Goal: Task Accomplishment & Management: Manage account settings

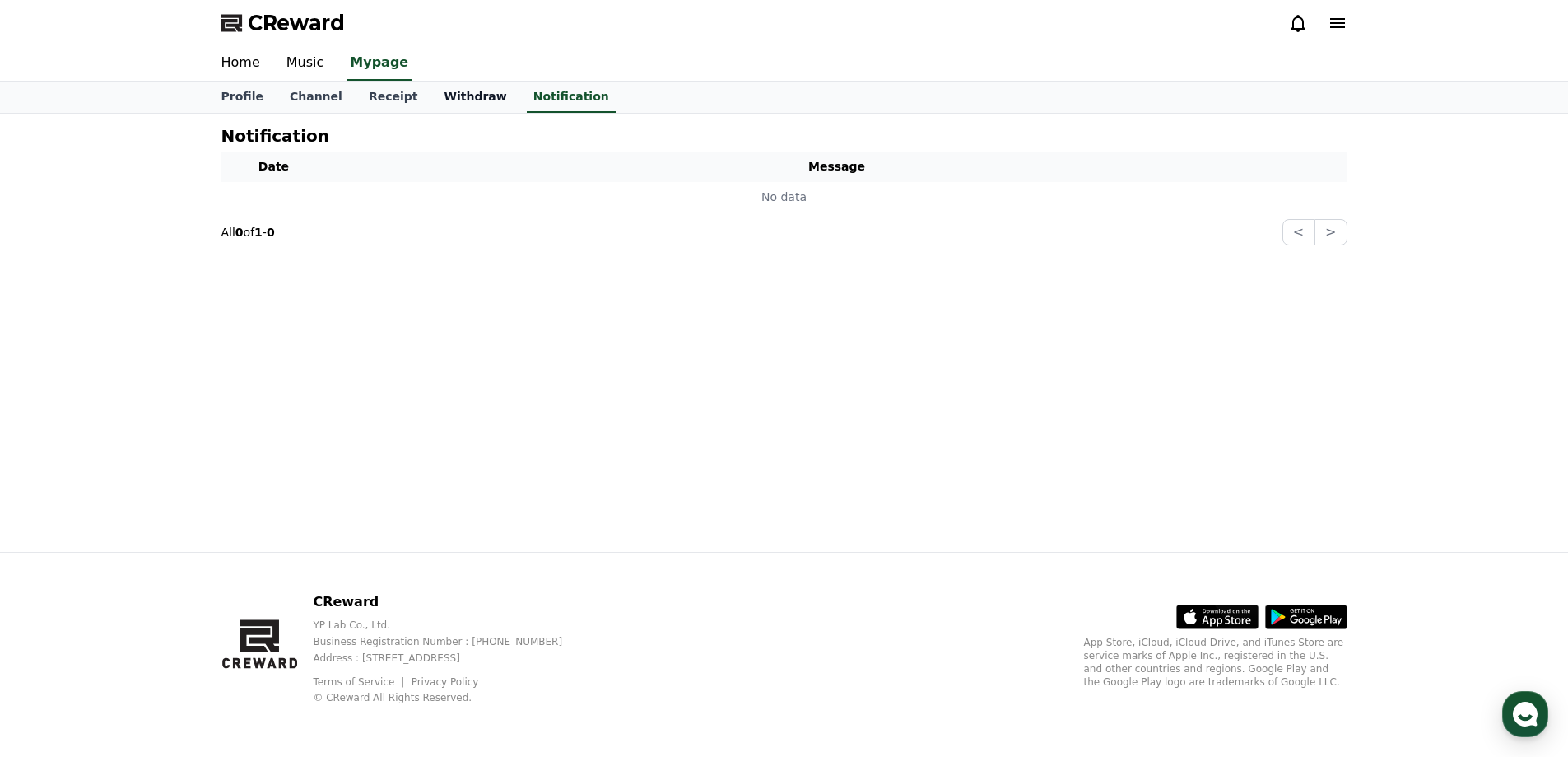
click at [431, 97] on link "Withdraw" at bounding box center [475, 98] width 89 height 32
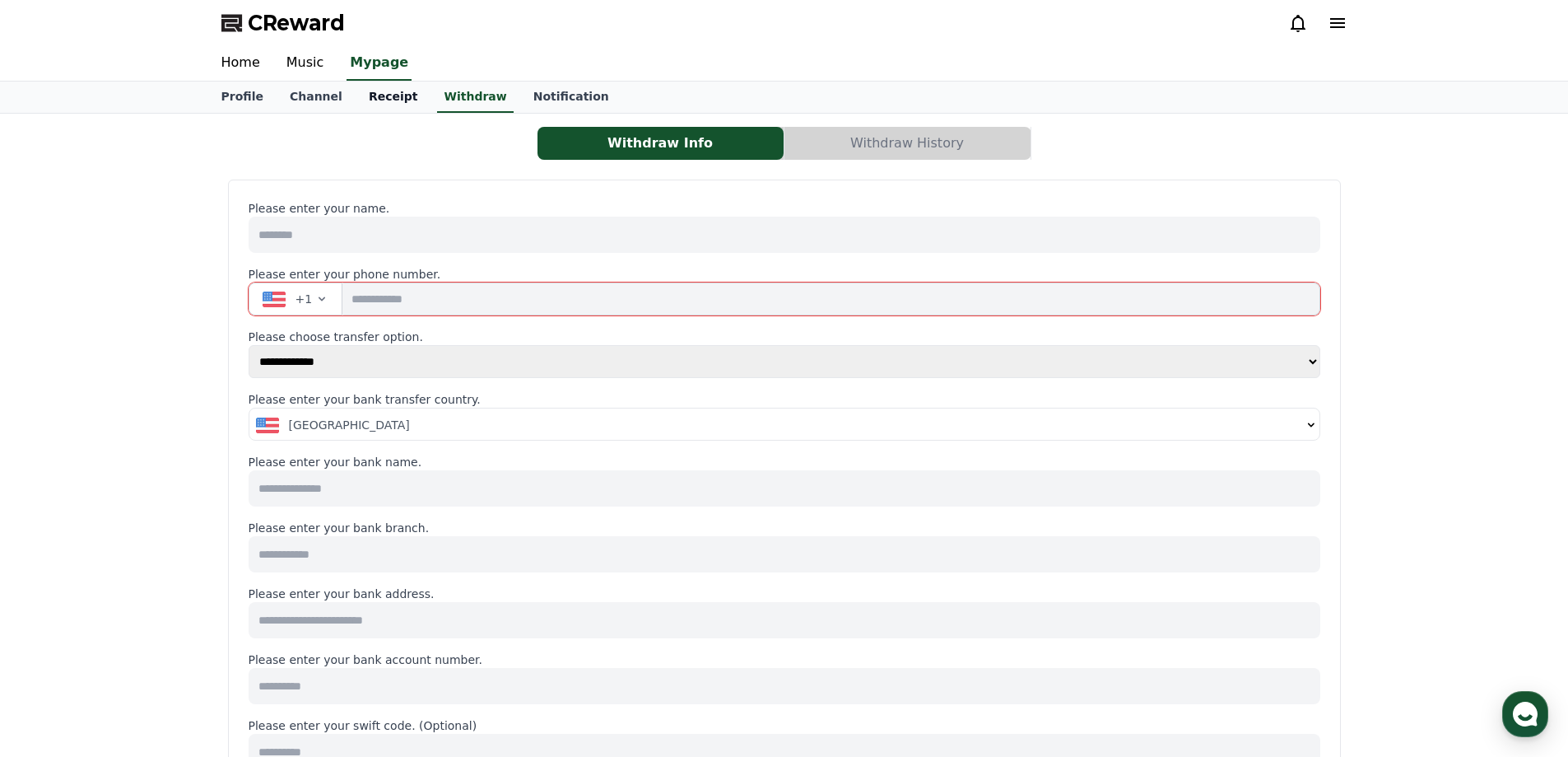
click at [358, 98] on link "Receipt" at bounding box center [394, 98] width 76 height 32
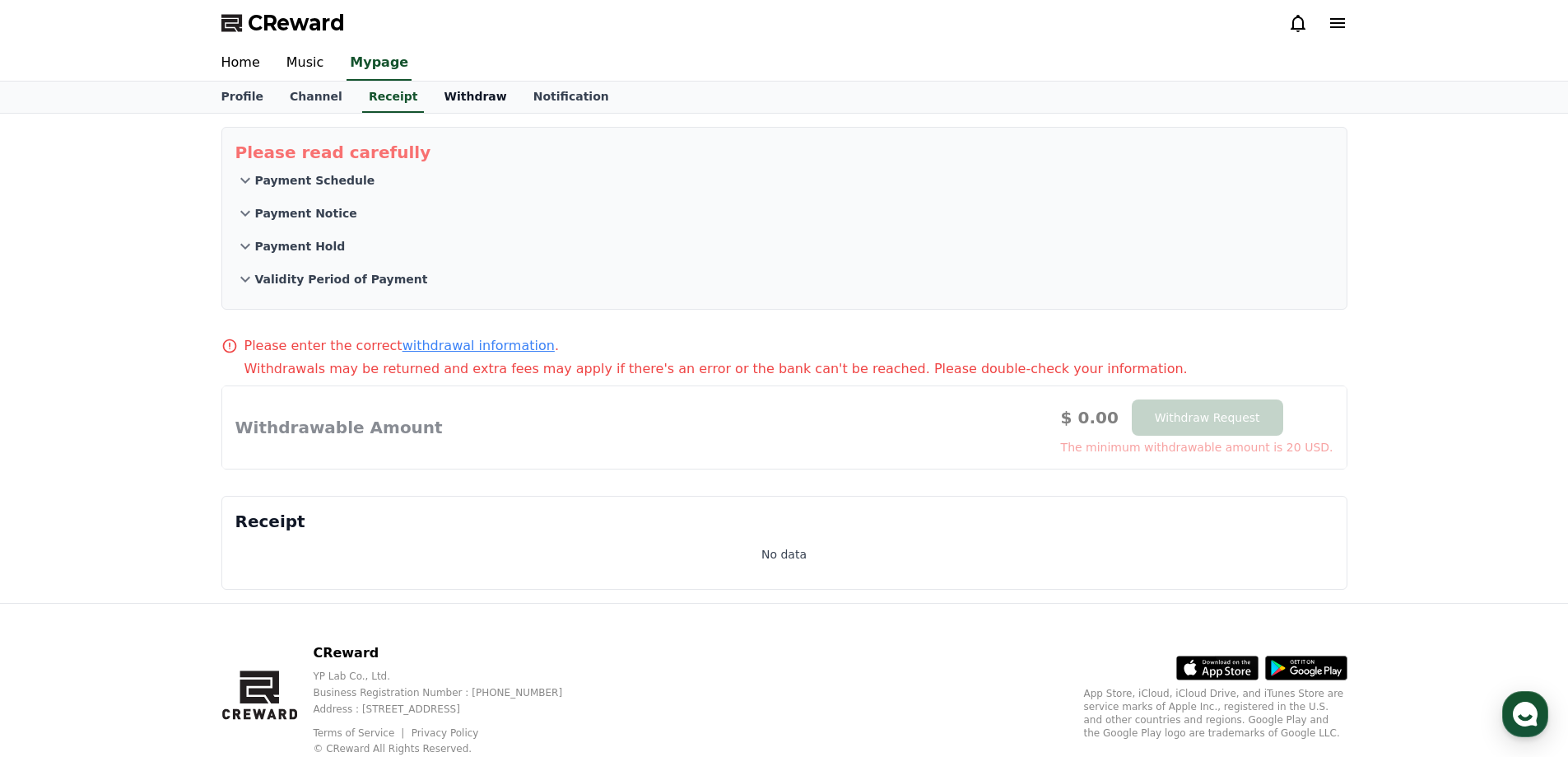
click at [436, 93] on link "Withdraw" at bounding box center [475, 98] width 89 height 32
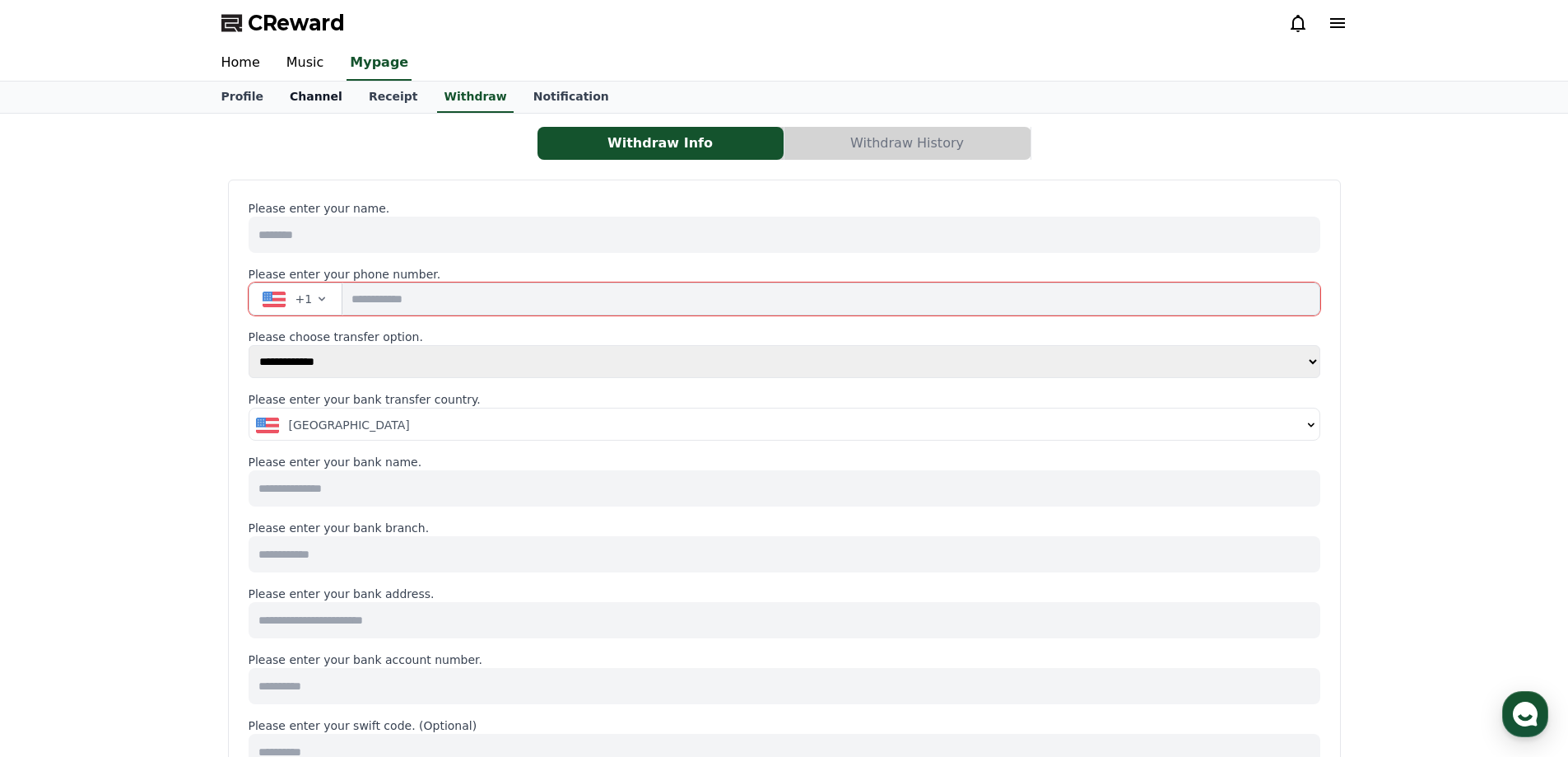
click at [311, 95] on link "Channel" at bounding box center [316, 98] width 79 height 32
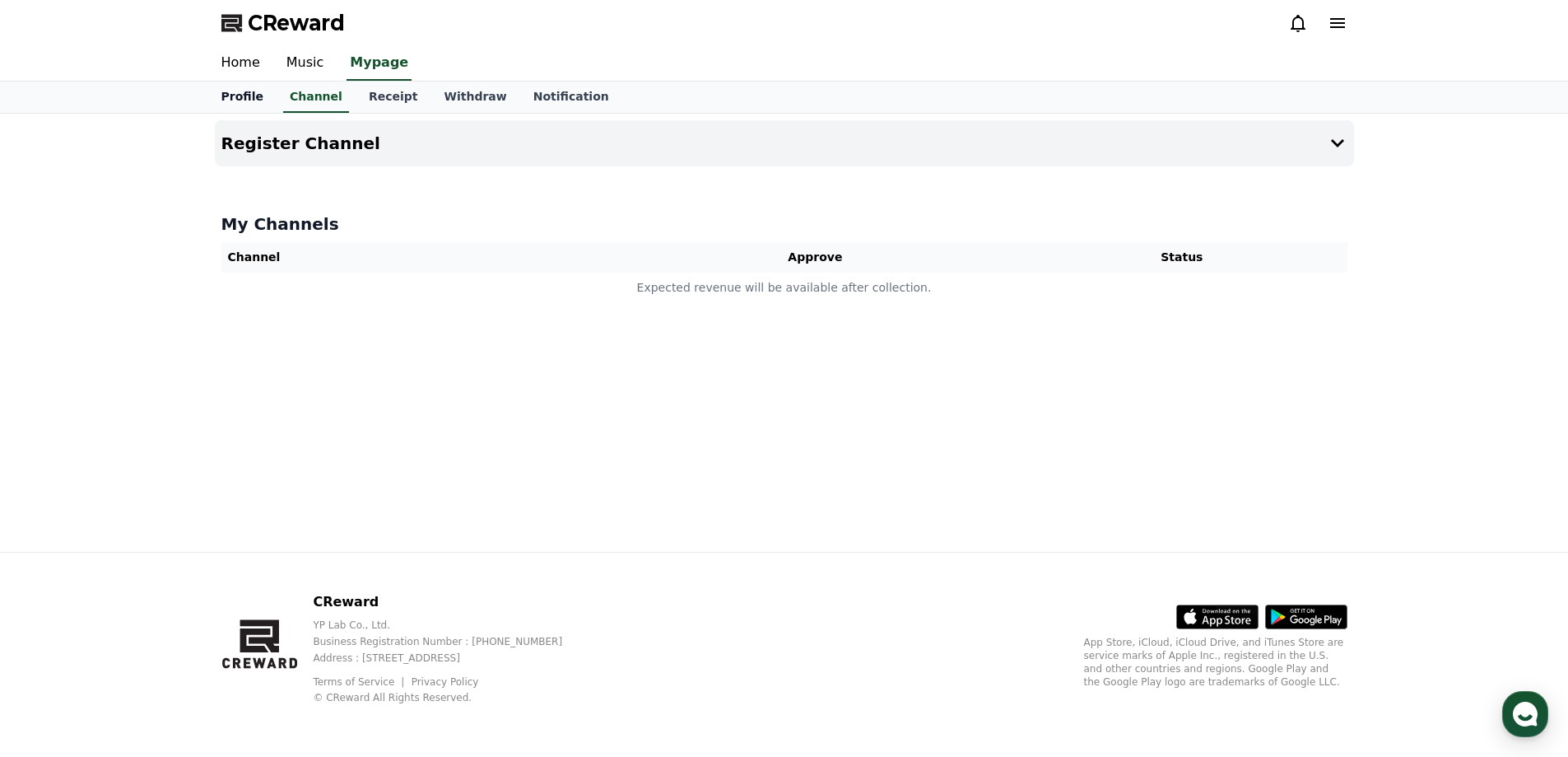
click at [223, 101] on link "Profile" at bounding box center [242, 98] width 69 height 32
select select "**********"
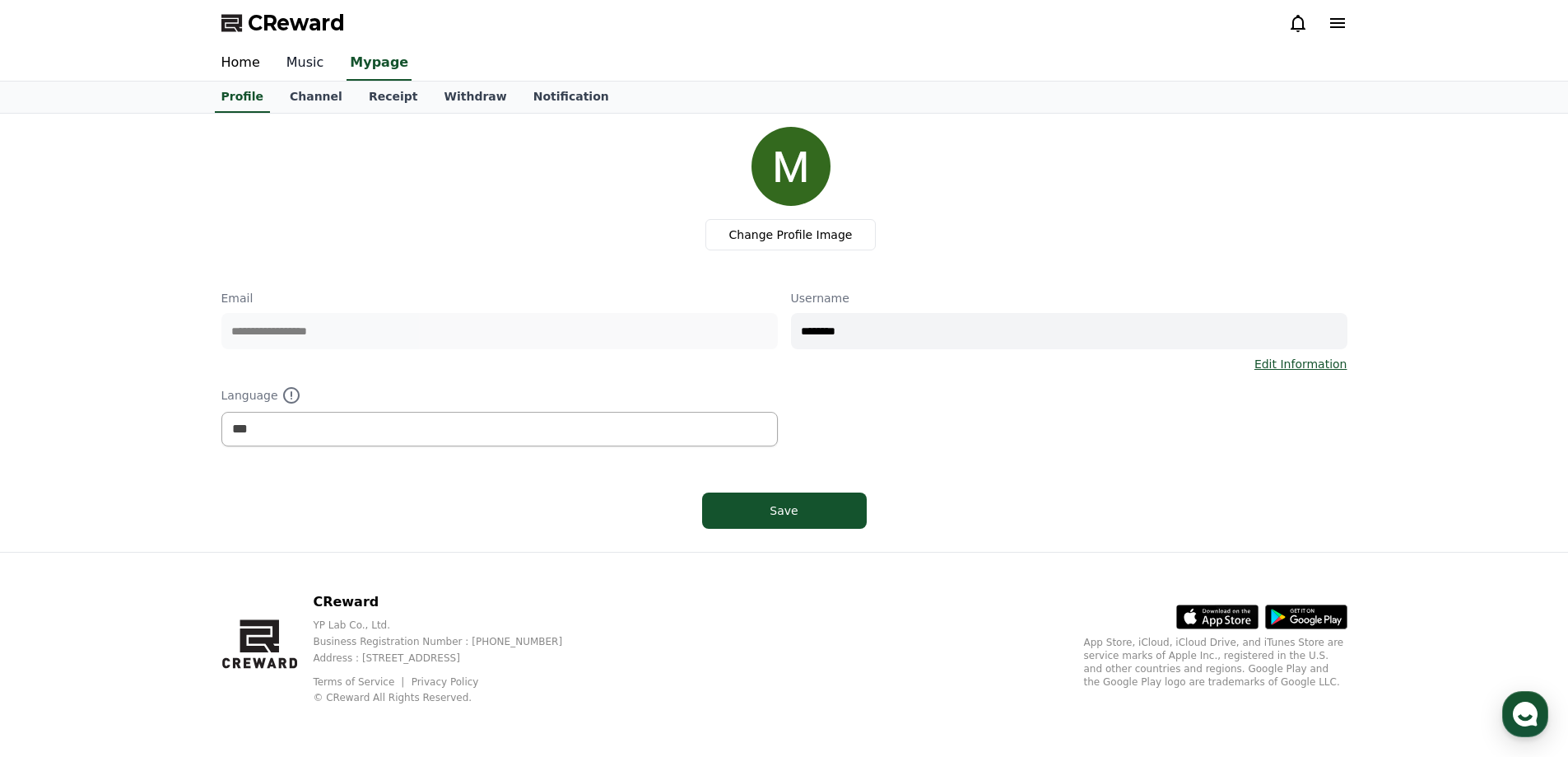
click at [307, 69] on link "Music" at bounding box center [305, 63] width 64 height 34
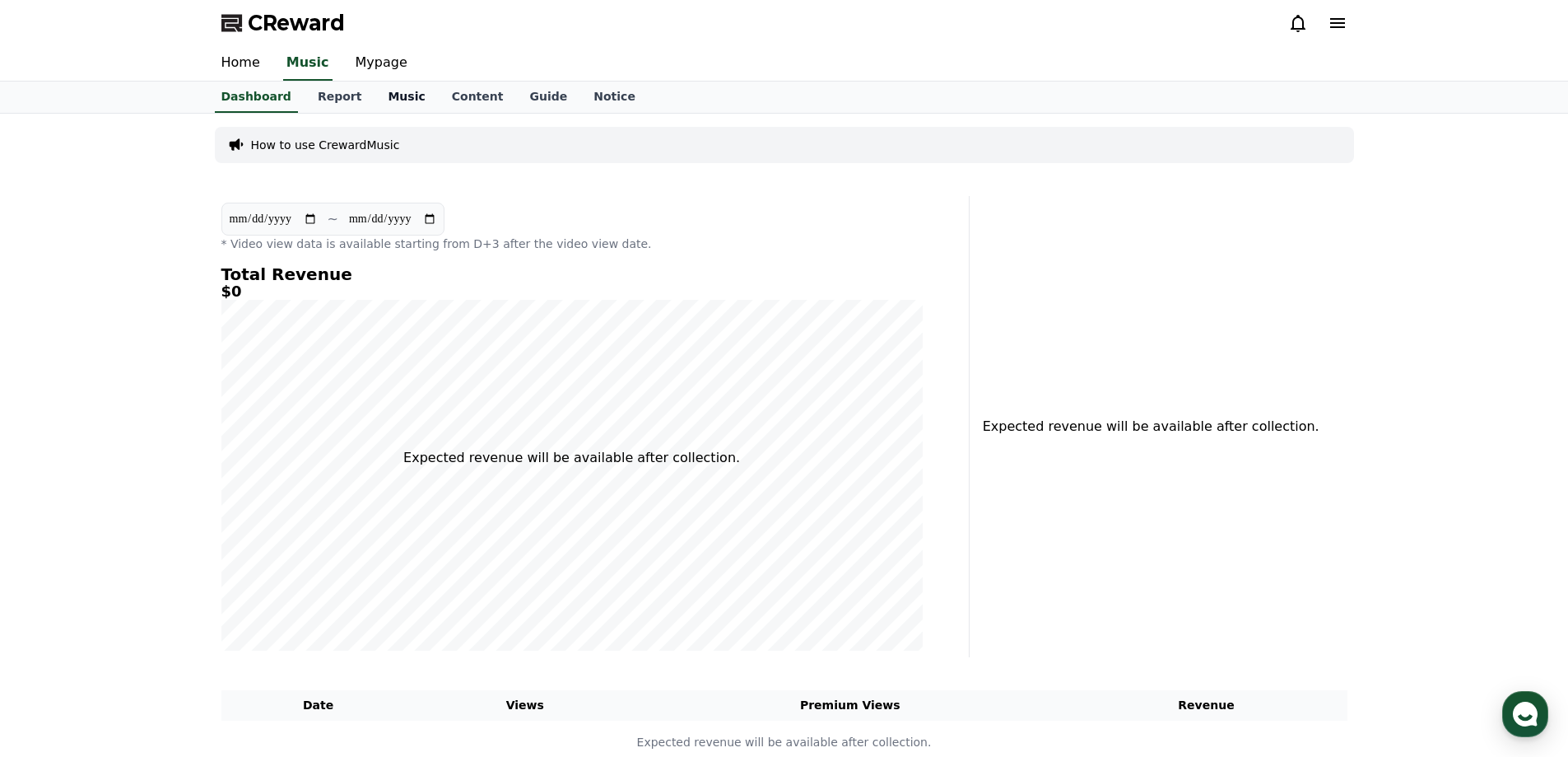
click at [380, 94] on link "Music" at bounding box center [406, 98] width 63 height 32
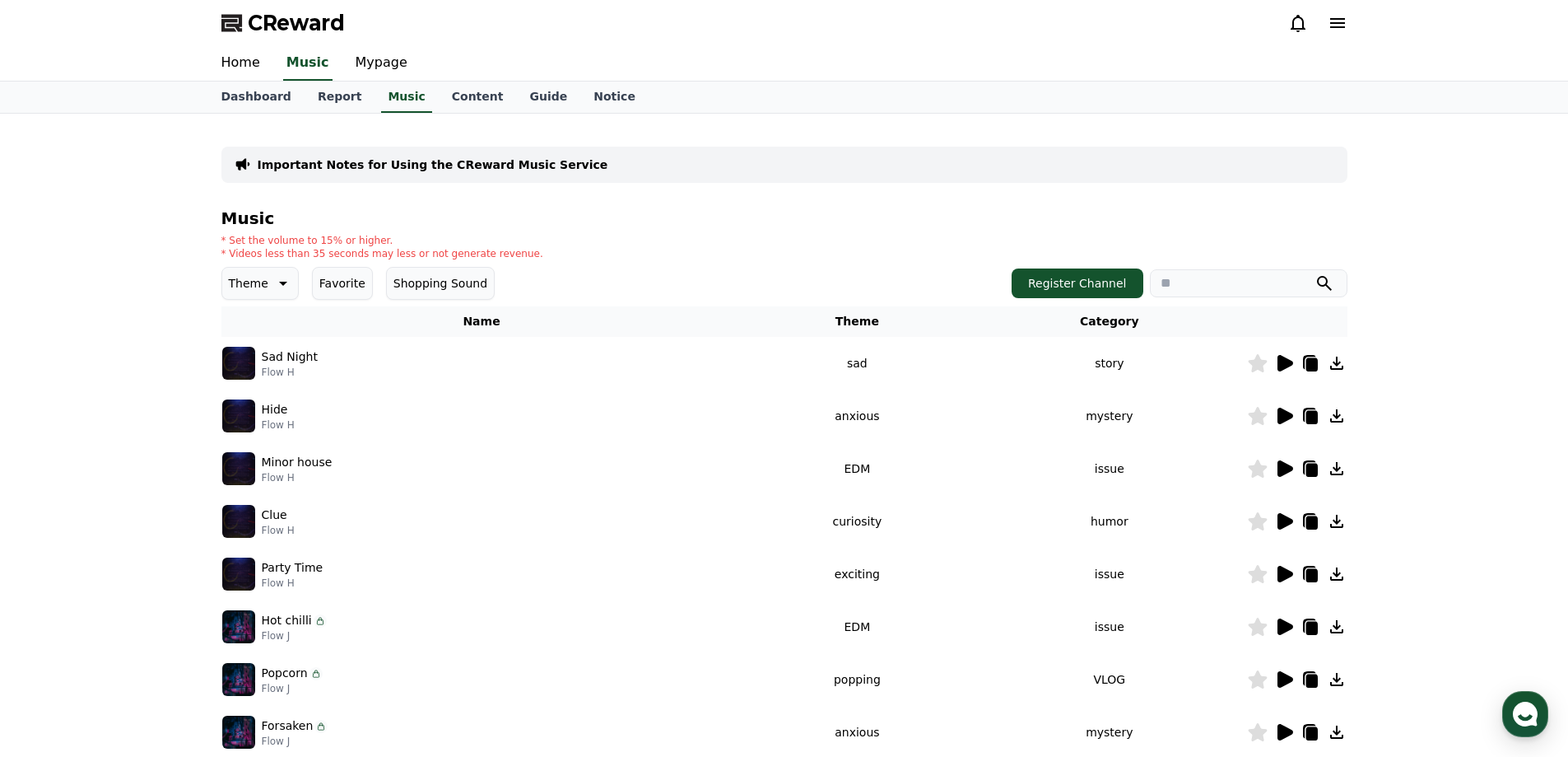
click at [1282, 365] on icon at bounding box center [1285, 363] width 16 height 17
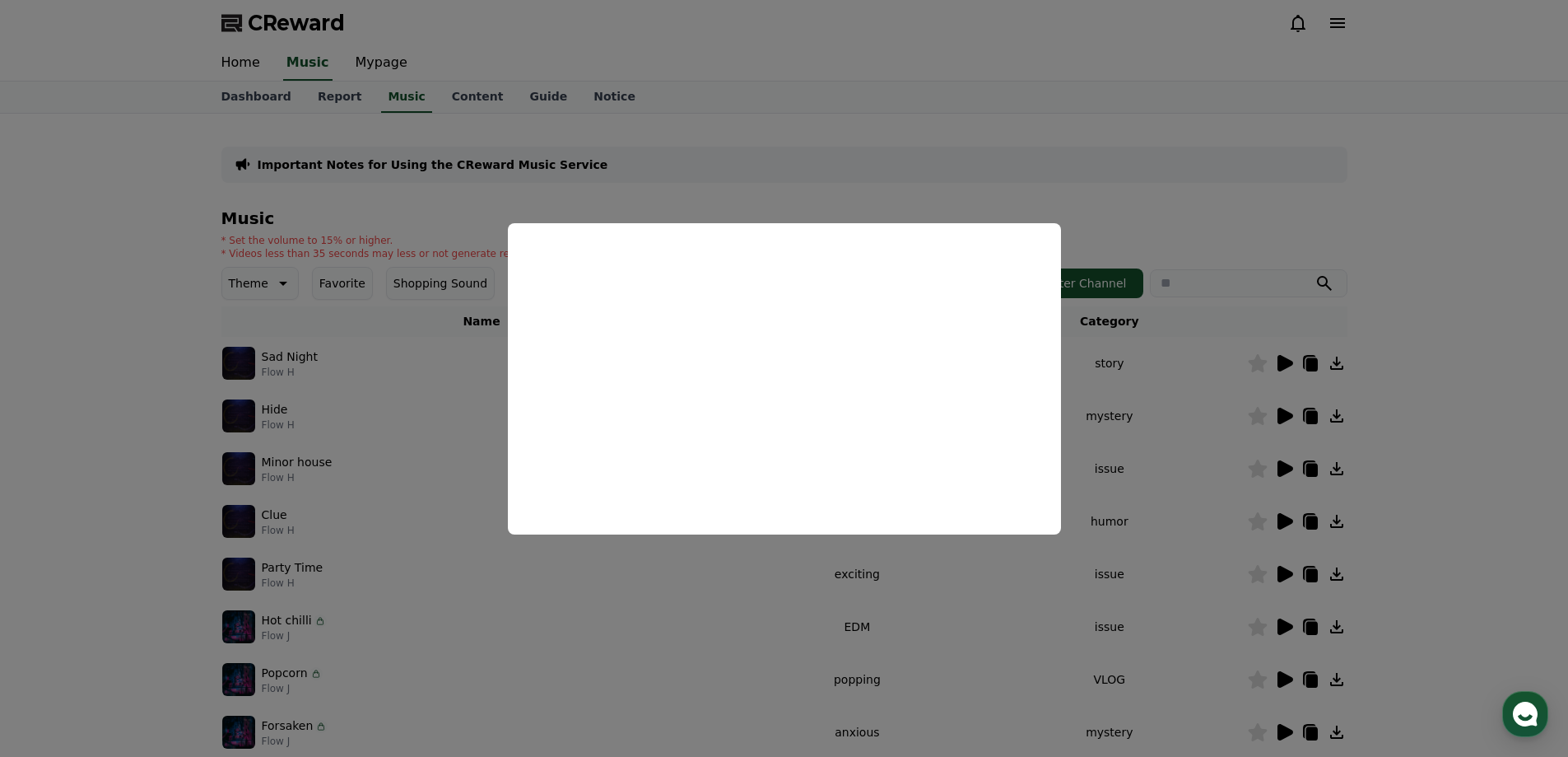
click at [1442, 350] on button "close modal" at bounding box center [784, 378] width 1568 height 757
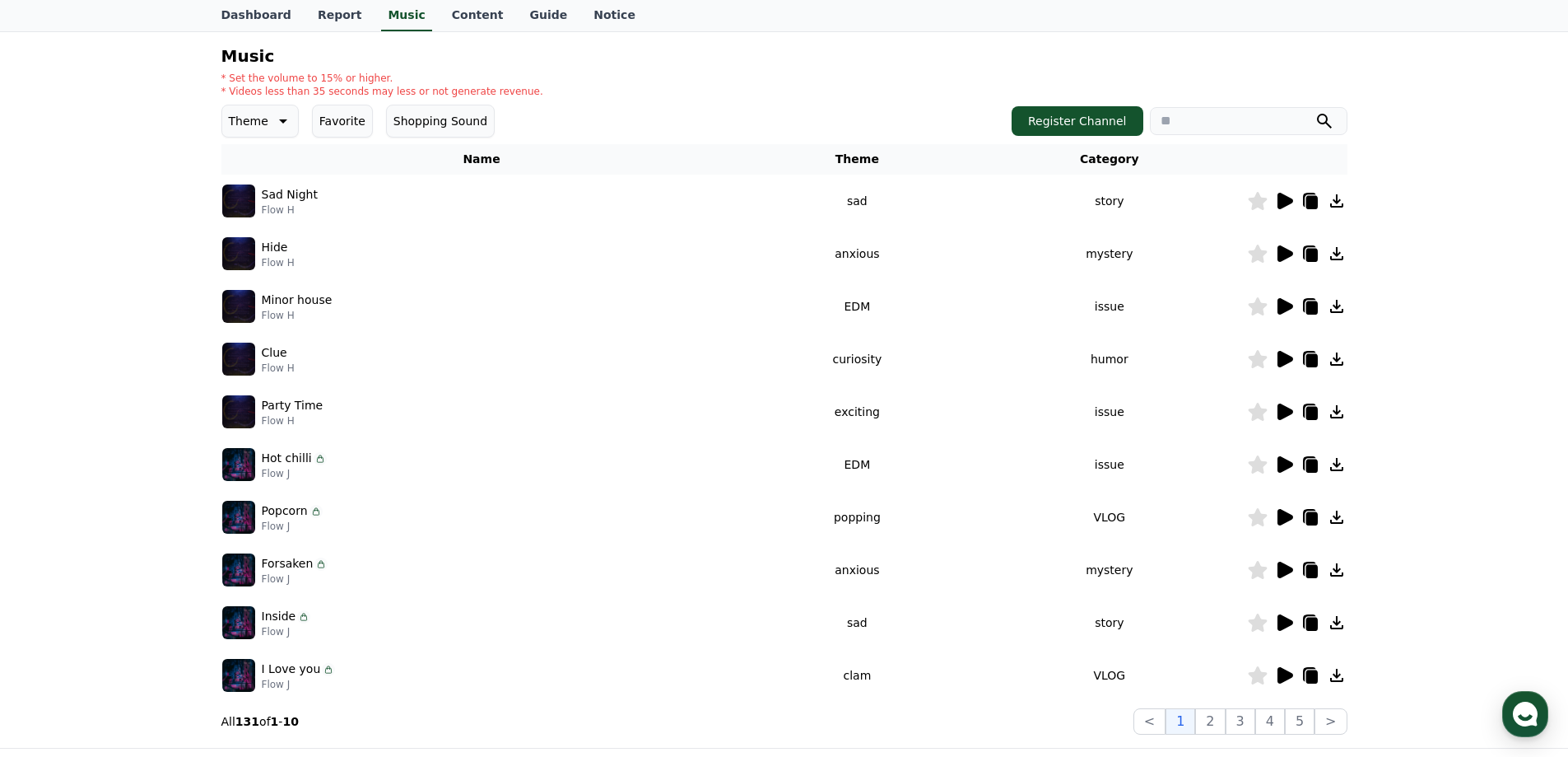
scroll to position [164, 0]
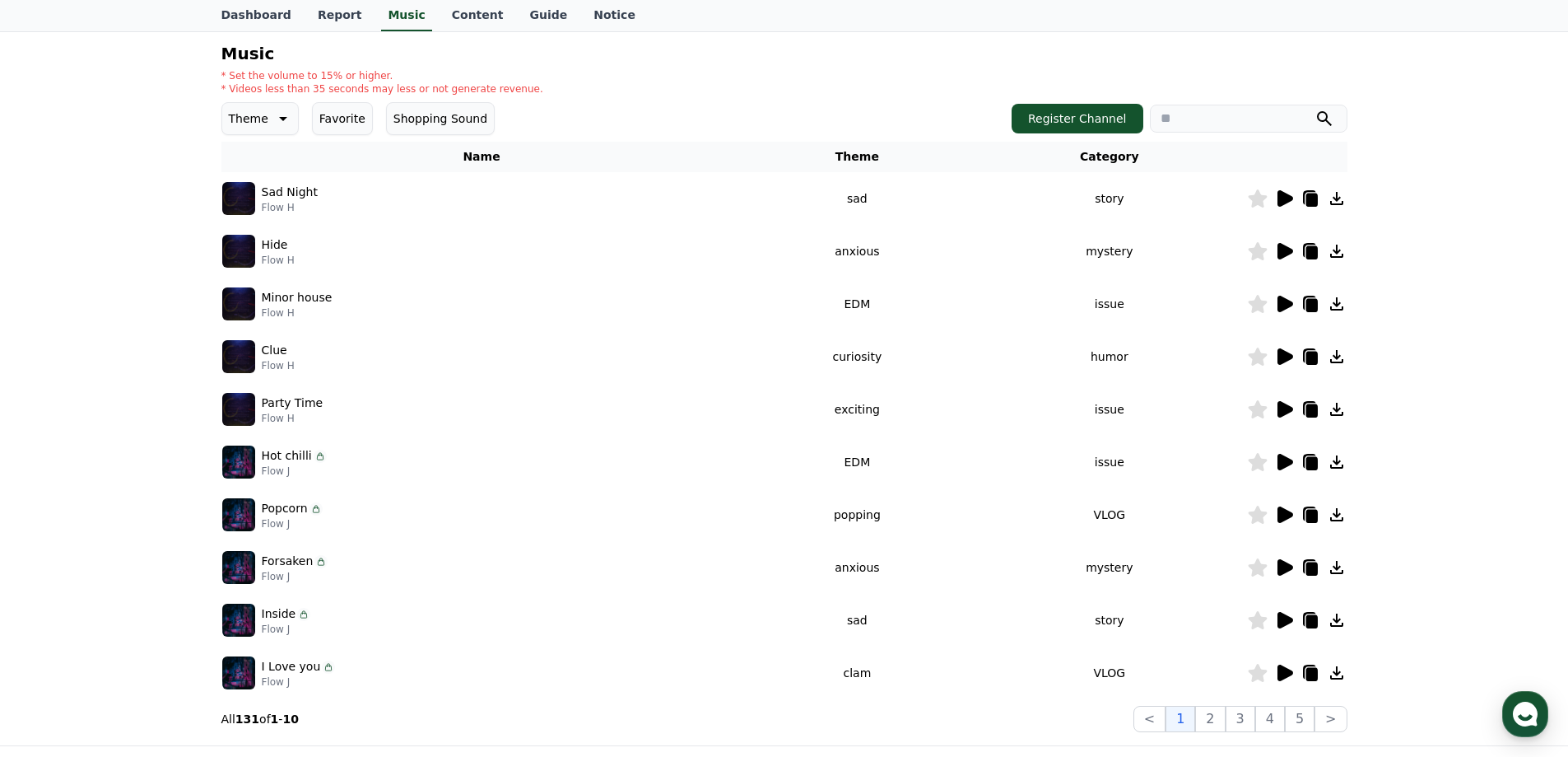
click at [1283, 464] on icon at bounding box center [1285, 462] width 16 height 17
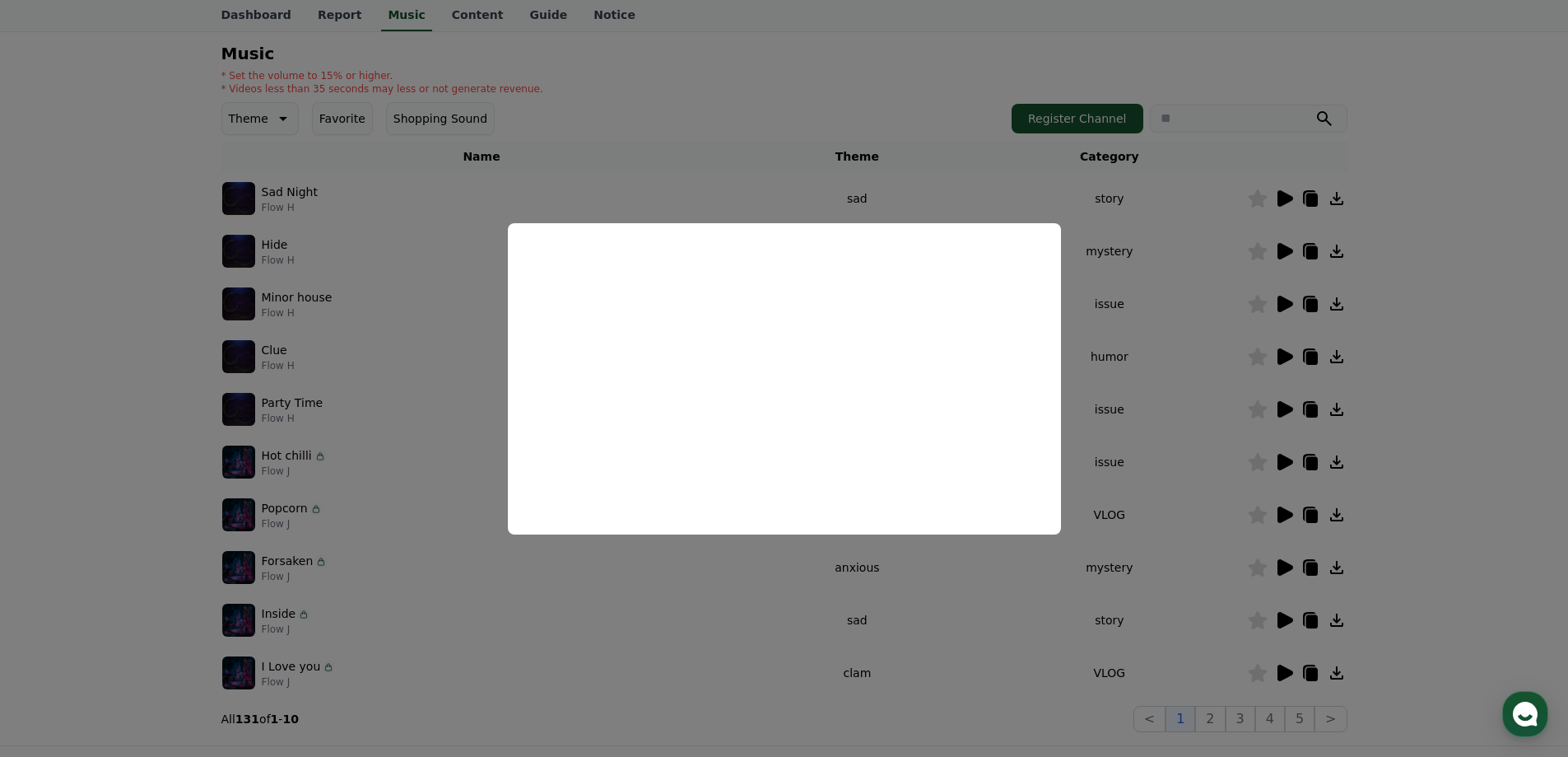
click at [1393, 474] on button "close modal" at bounding box center [784, 378] width 1568 height 757
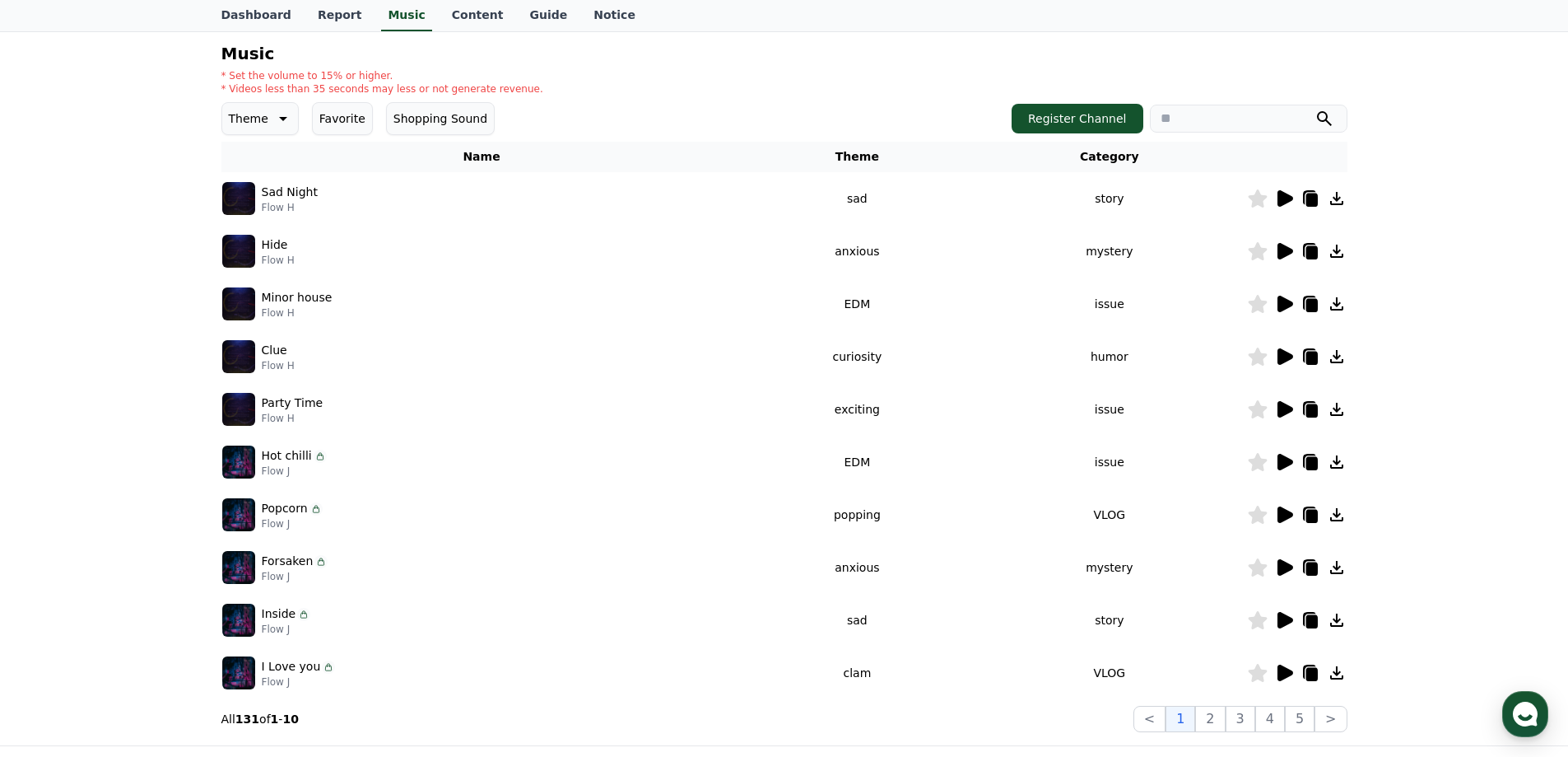
click at [276, 123] on icon at bounding box center [281, 118] width 19 height 20
click at [250, 301] on button "Comic" at bounding box center [248, 297] width 49 height 36
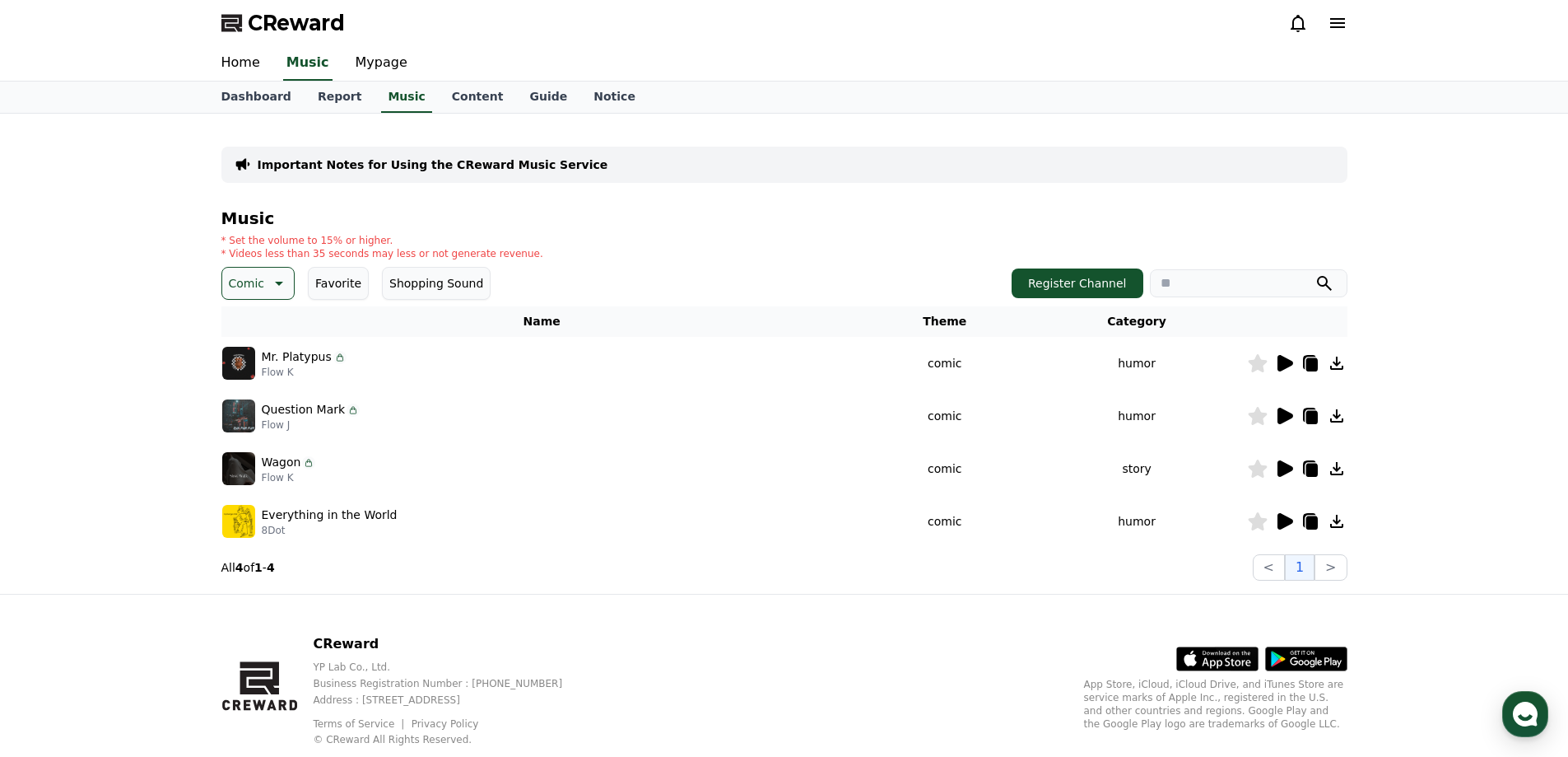
click at [1279, 521] on icon at bounding box center [1285, 521] width 16 height 17
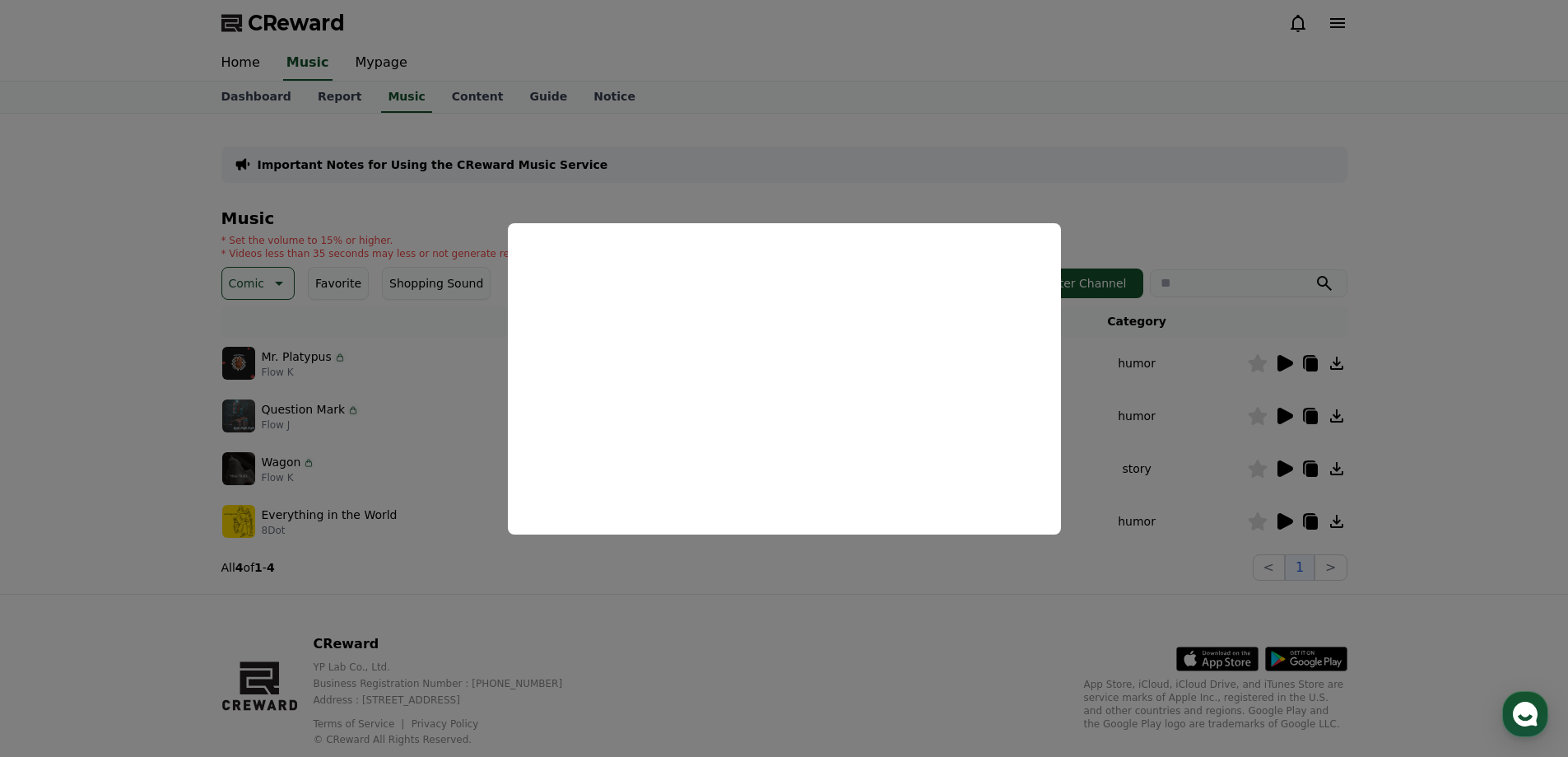
drag, startPoint x: 1473, startPoint y: 411, endPoint x: 1432, endPoint y: 437, distance: 48.5
click at [1472, 411] on button "close modal" at bounding box center [784, 378] width 1568 height 757
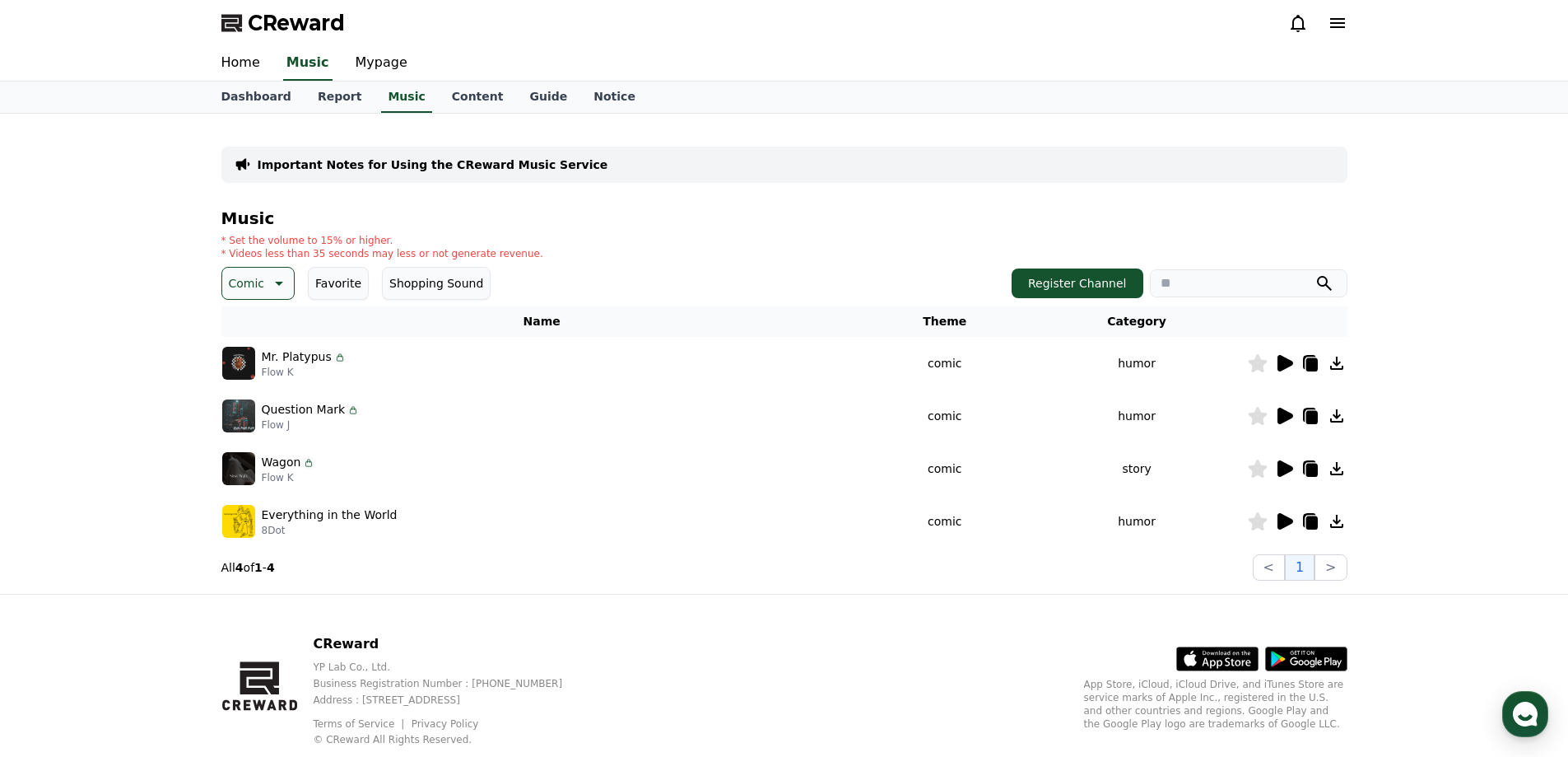
click at [1287, 469] on icon at bounding box center [1285, 469] width 16 height 17
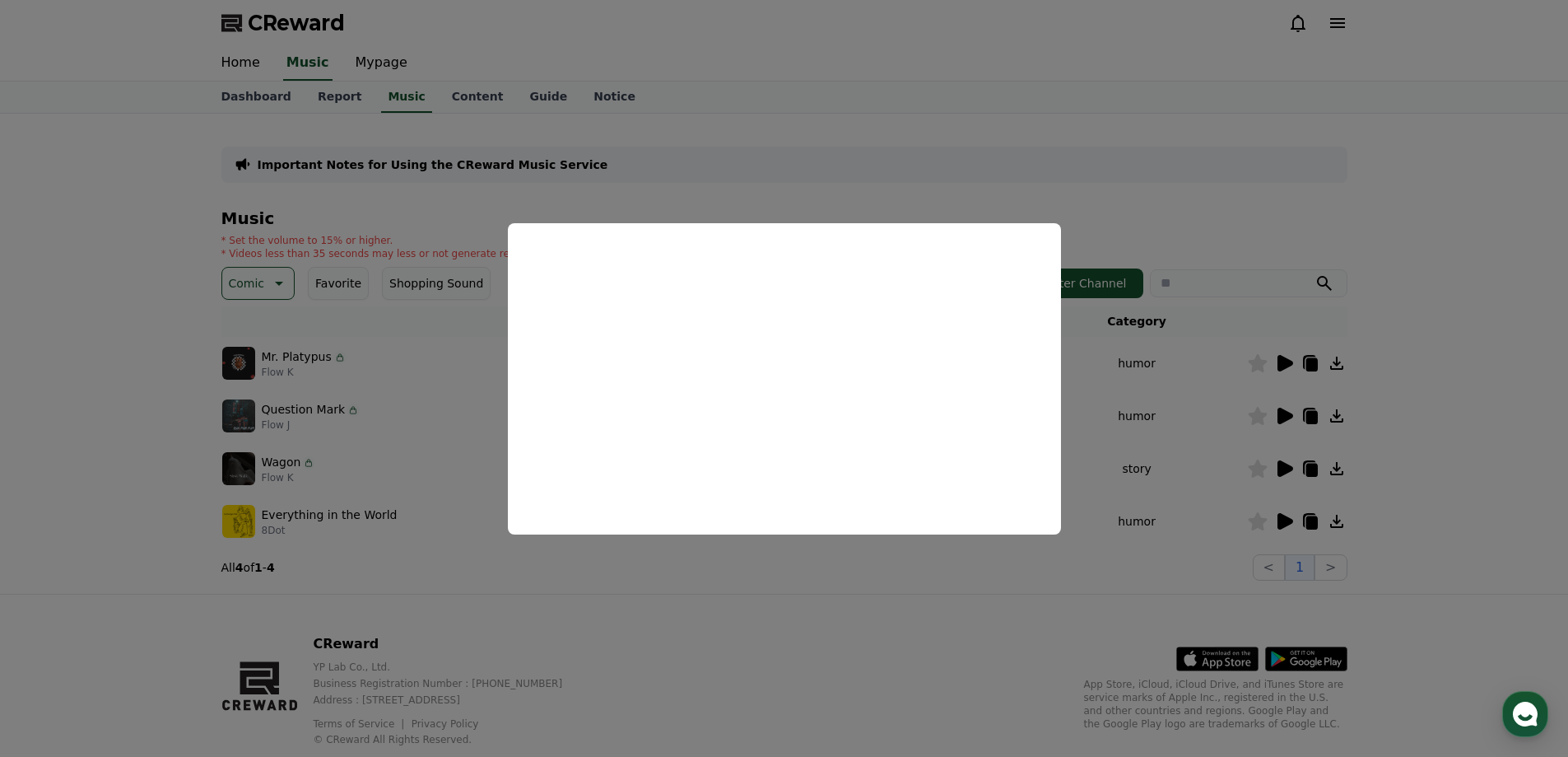
click at [784, 602] on button "close modal" at bounding box center [784, 378] width 1568 height 757
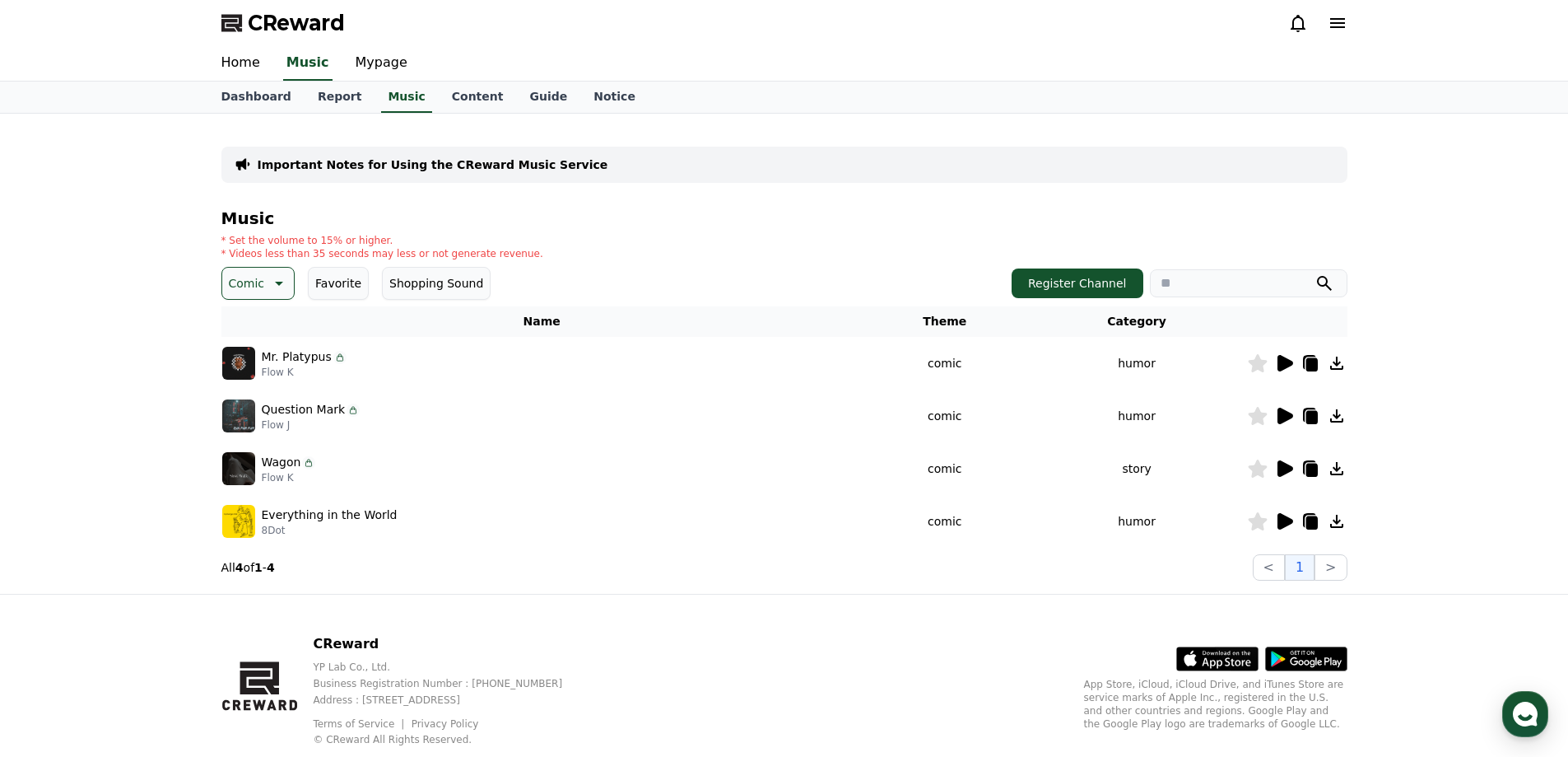
click at [1283, 425] on td at bounding box center [1297, 415] width 100 height 53
click at [1284, 418] on icon at bounding box center [1285, 416] width 16 height 17
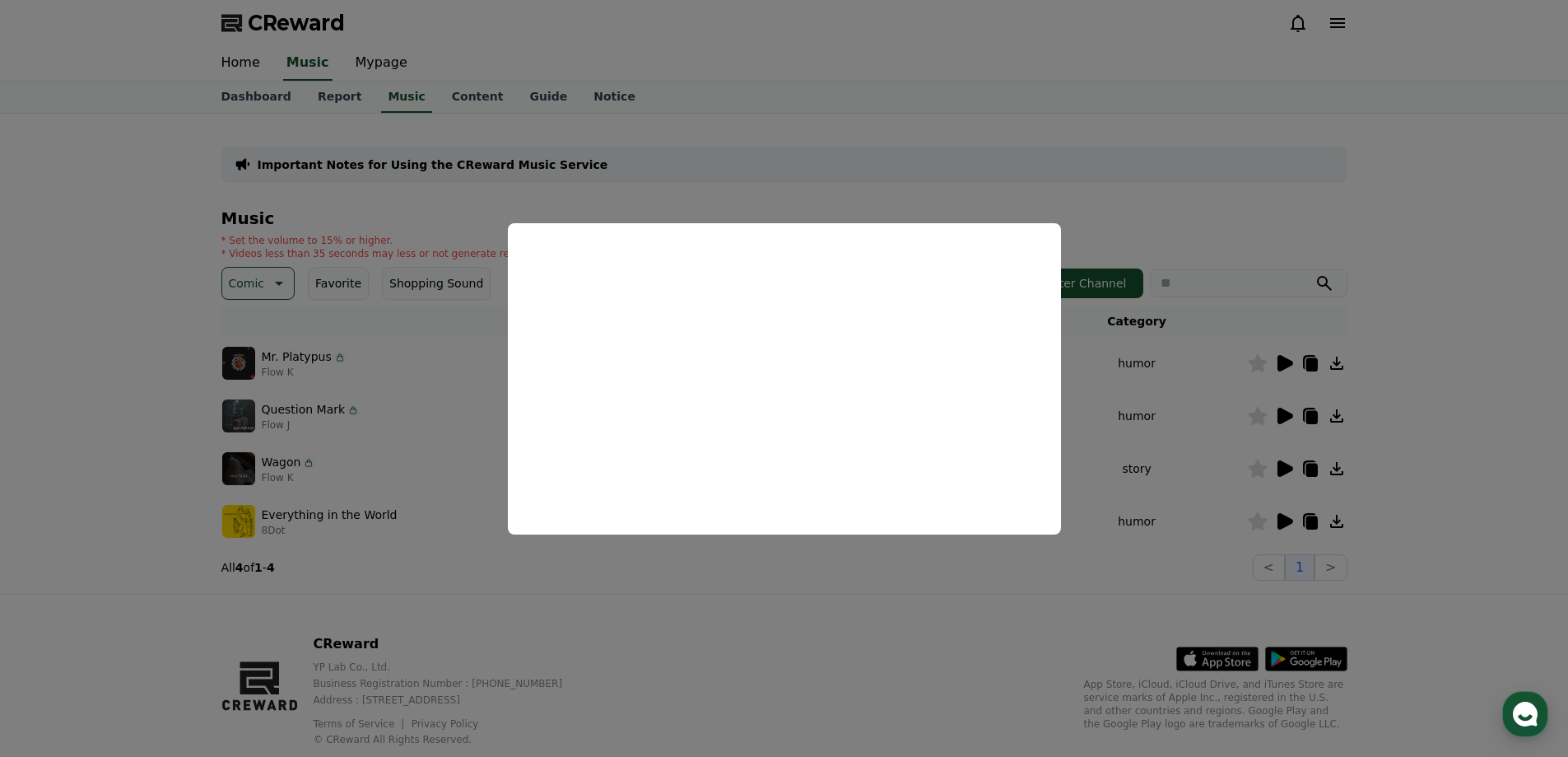
click at [1473, 417] on button "close modal" at bounding box center [784, 378] width 1568 height 757
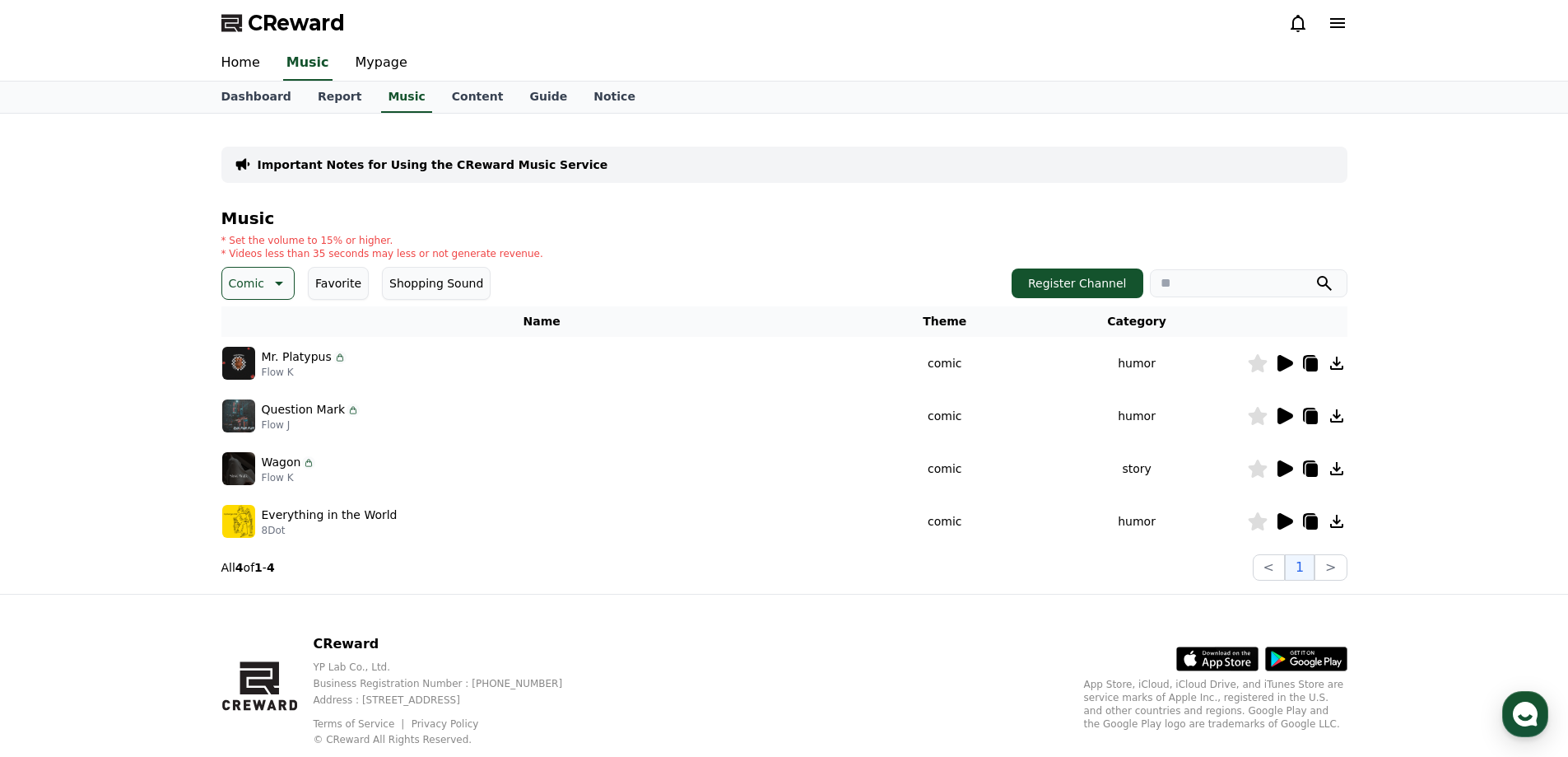
click at [1287, 367] on icon at bounding box center [1285, 363] width 16 height 17
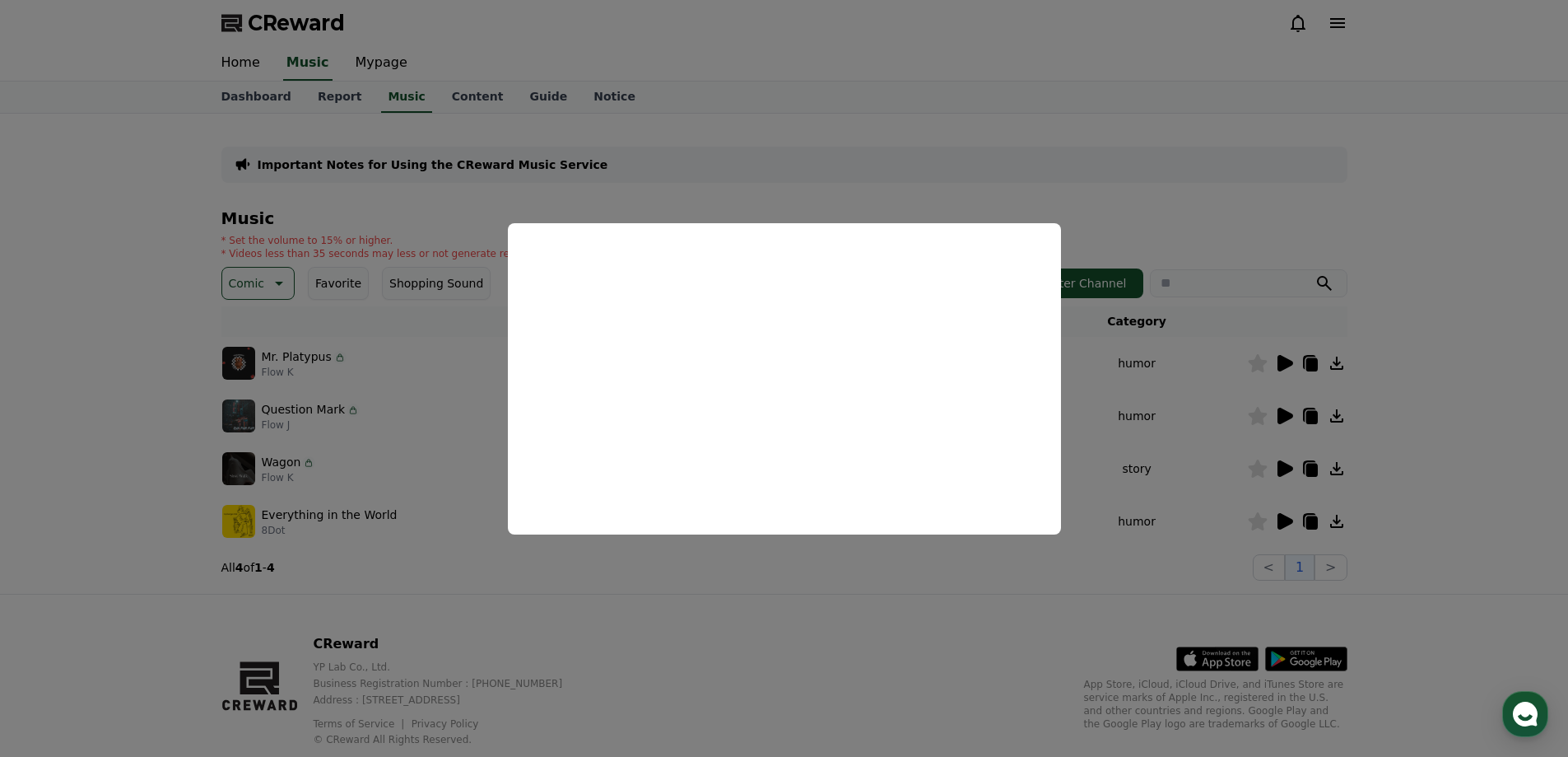
click at [1423, 438] on button "close modal" at bounding box center [784, 378] width 1568 height 757
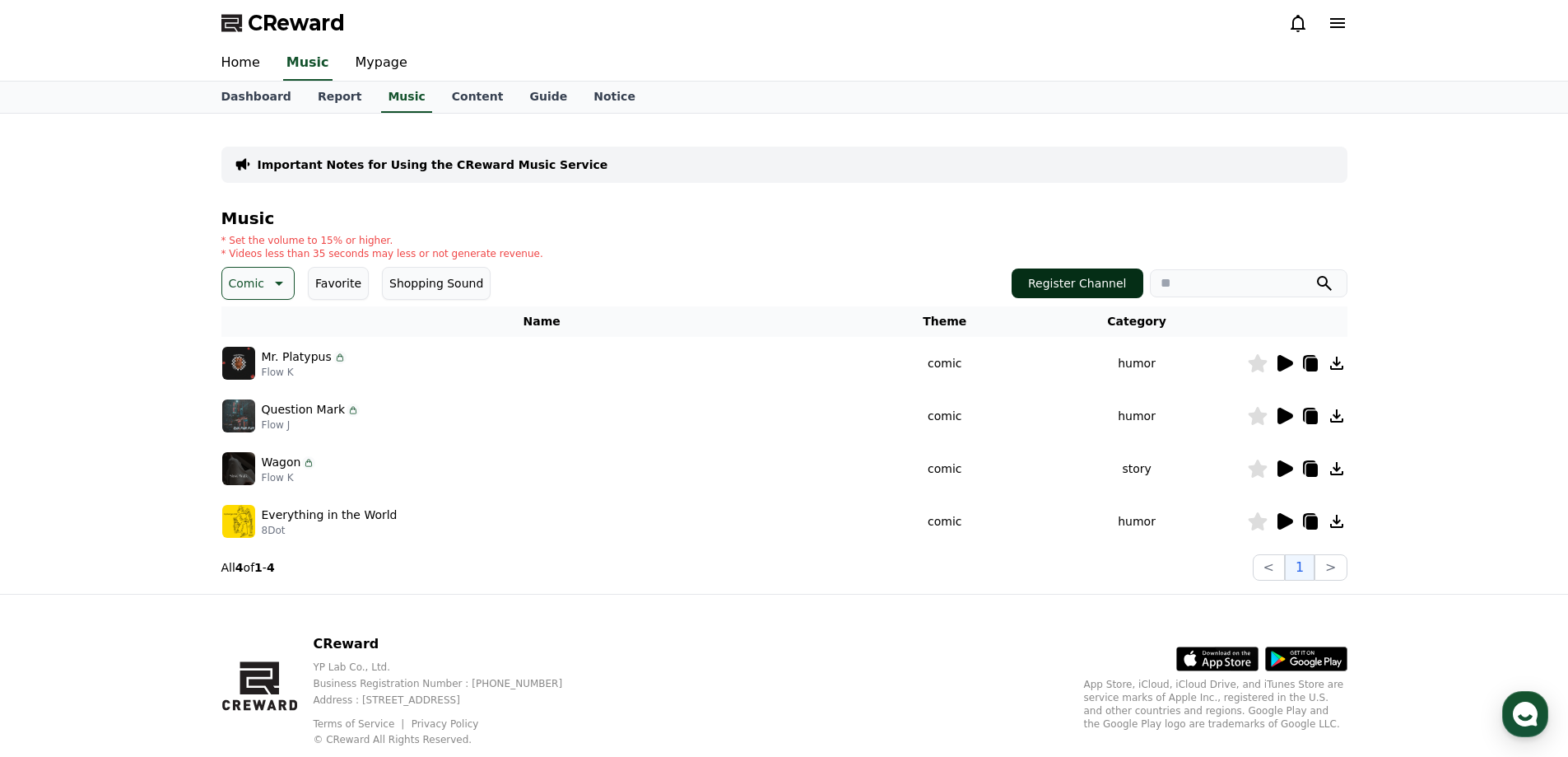
click at [1103, 284] on button "Register Channel" at bounding box center [1077, 283] width 132 height 30
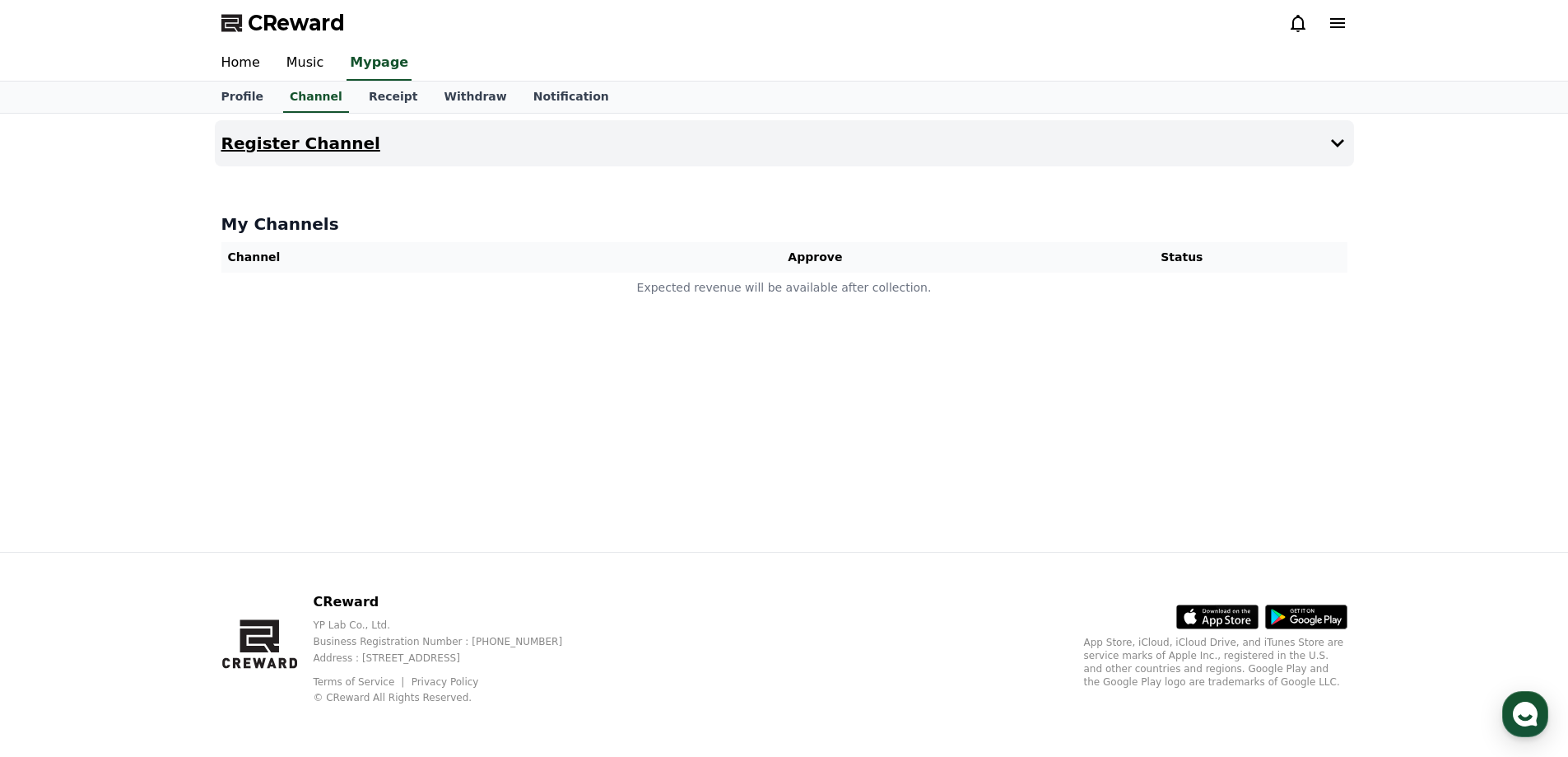
click at [309, 143] on h4 "Register Channel" at bounding box center [300, 143] width 159 height 19
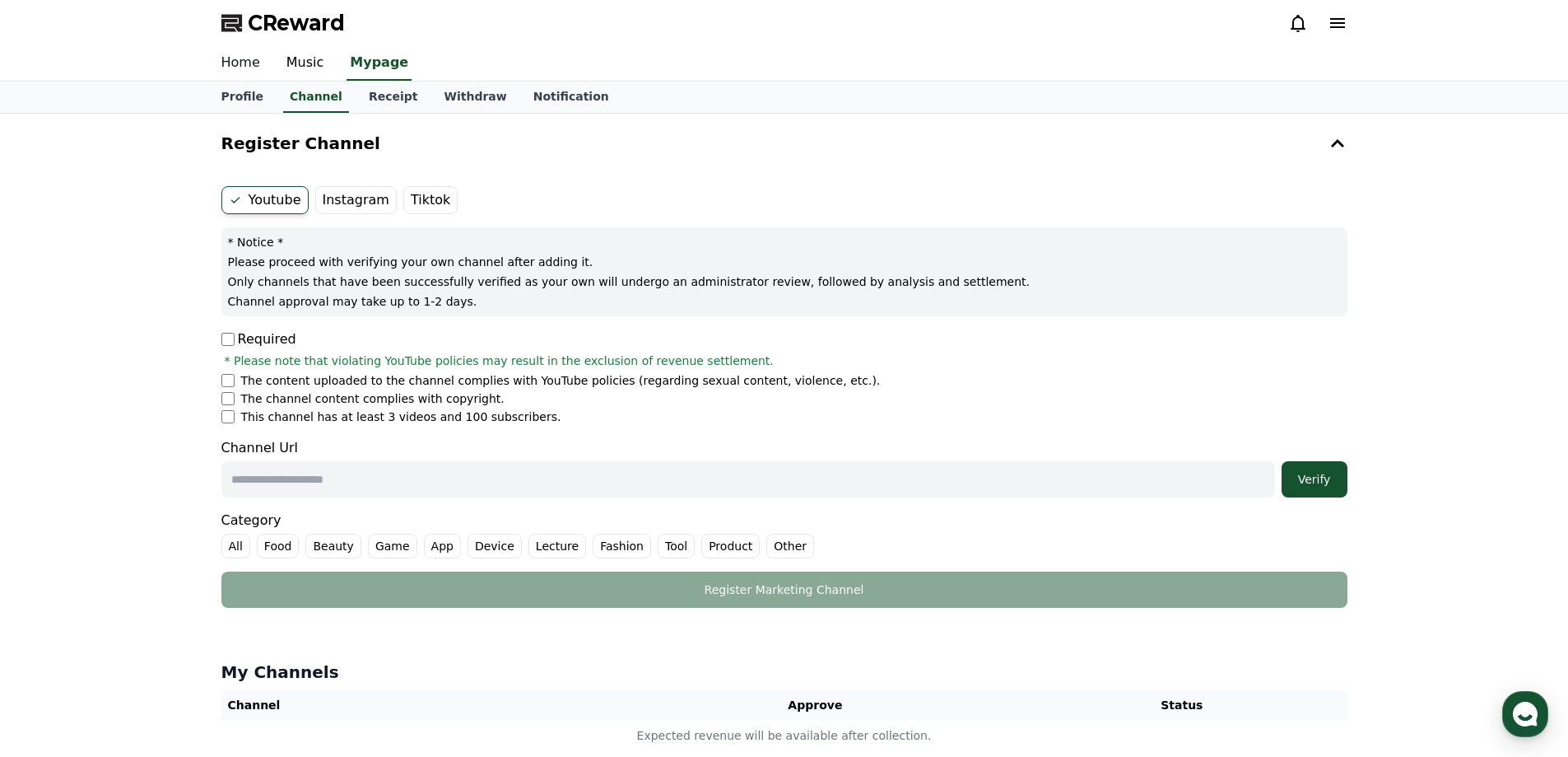
click at [236, 61] on link "Home" at bounding box center [240, 63] width 65 height 34
